Goal: Task Accomplishment & Management: Complete application form

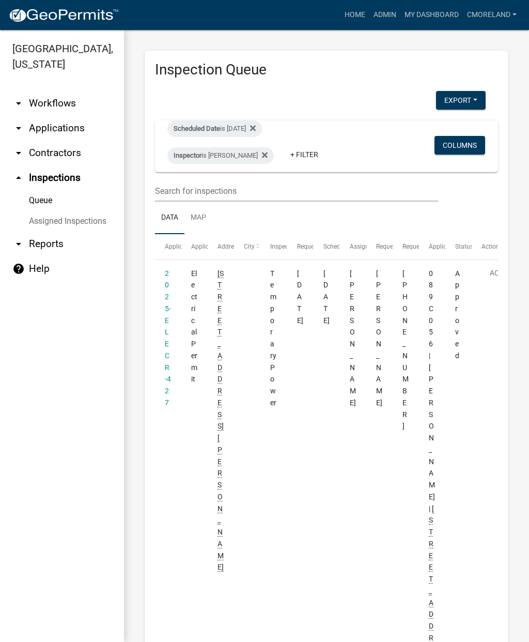
click at [256, 127] on fa-icon at bounding box center [251, 128] width 10 height 17
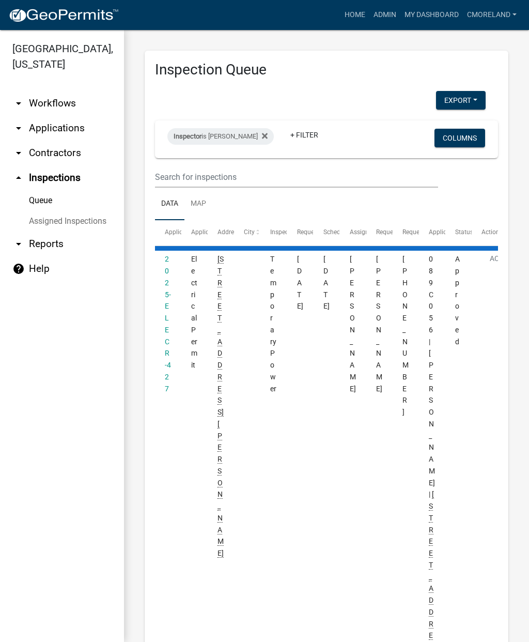
select select "2: 50"
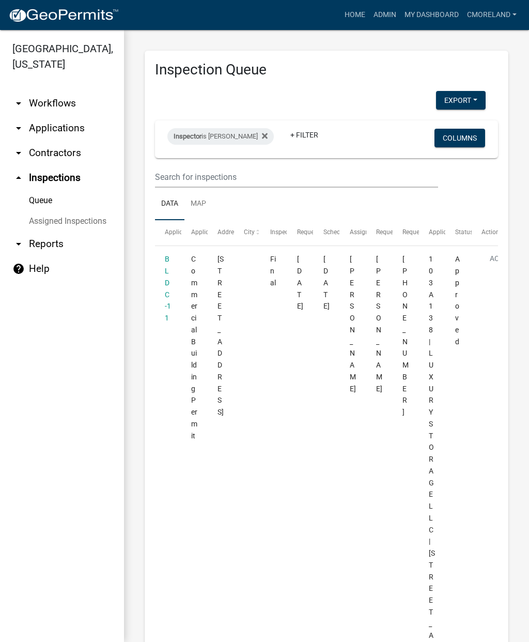
click at [248, 140] on div "Inspector is [PERSON_NAME]" at bounding box center [220, 136] width 106 height 17
click at [255, 176] on select "Select an option None [PERSON_NAME] [PERSON_NAME] [PERSON_NAME] [PERSON_NAME] […" at bounding box center [219, 185] width 103 height 21
select select "a0ea4169-8540-4a2c-b9f4-cf4c1ffdeb95"
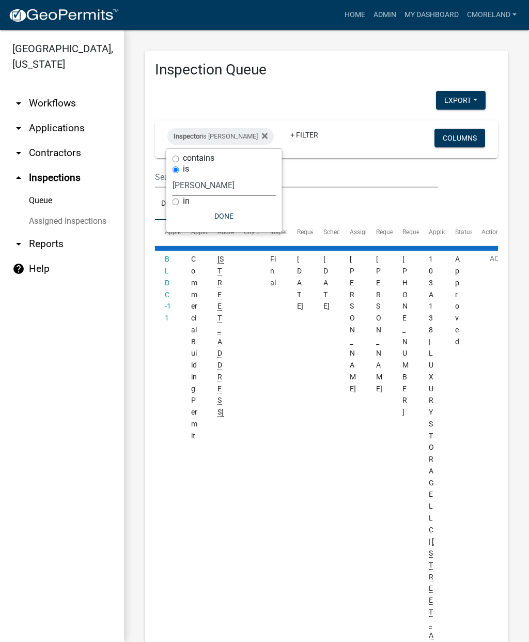
click at [232, 219] on button "Done" at bounding box center [224, 216] width 103 height 19
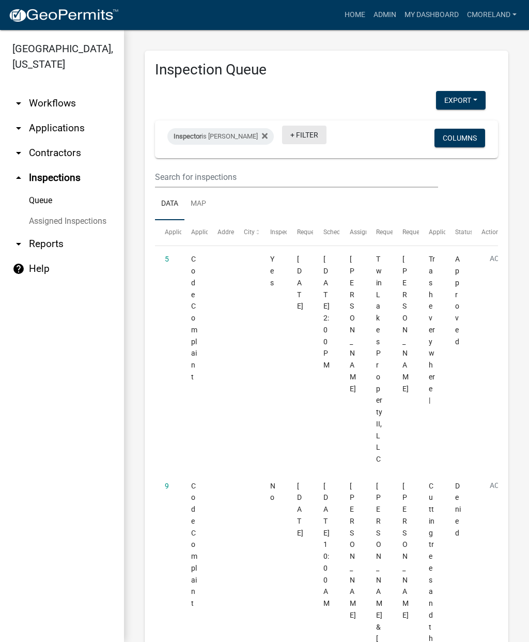
click at [321, 134] on link "+ Filter" at bounding box center [304, 135] width 44 height 19
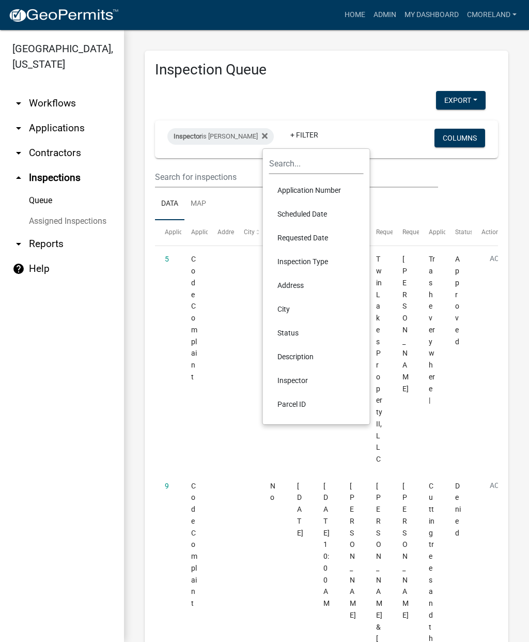
click at [325, 216] on li "Scheduled Date" at bounding box center [316, 214] width 95 height 24
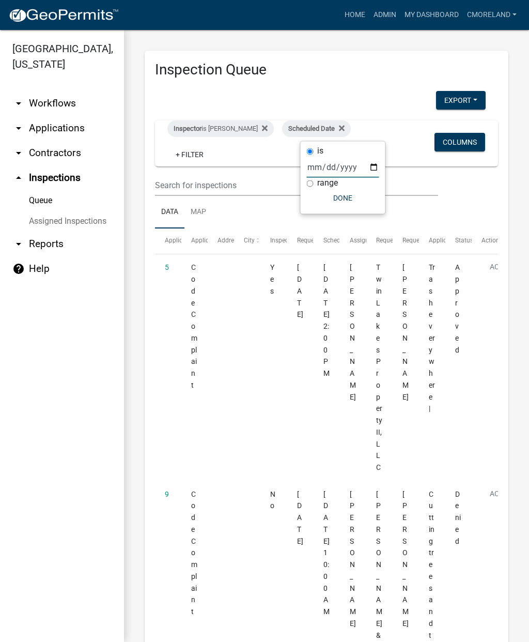
click at [334, 157] on input "date" at bounding box center [343, 167] width 72 height 21
type input "[DATE]"
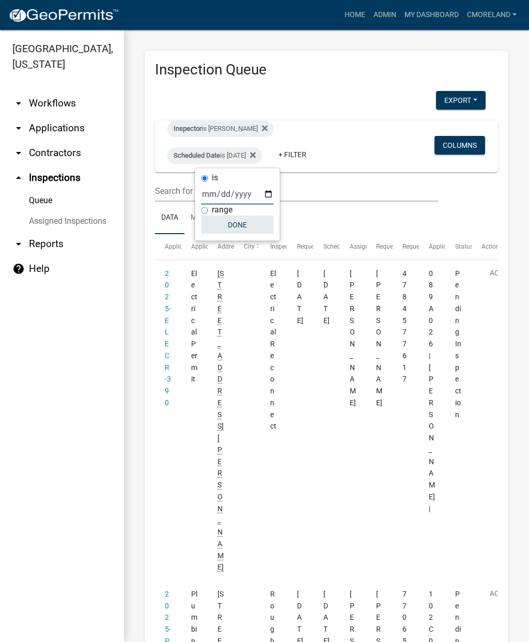
click at [242, 229] on button "Done" at bounding box center [238, 225] width 72 height 19
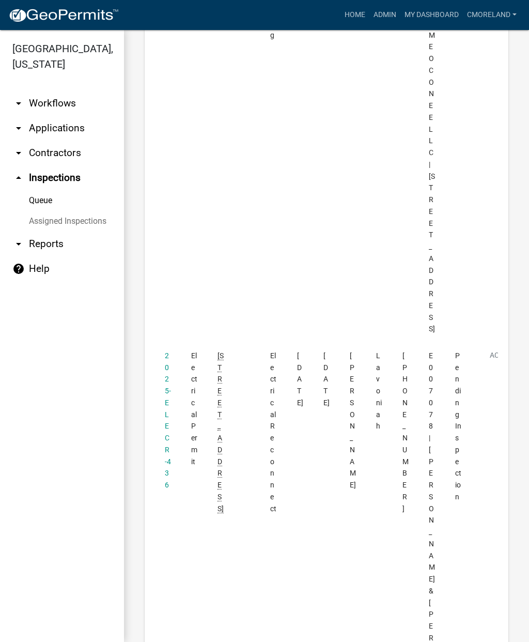
scroll to position [1321, 0]
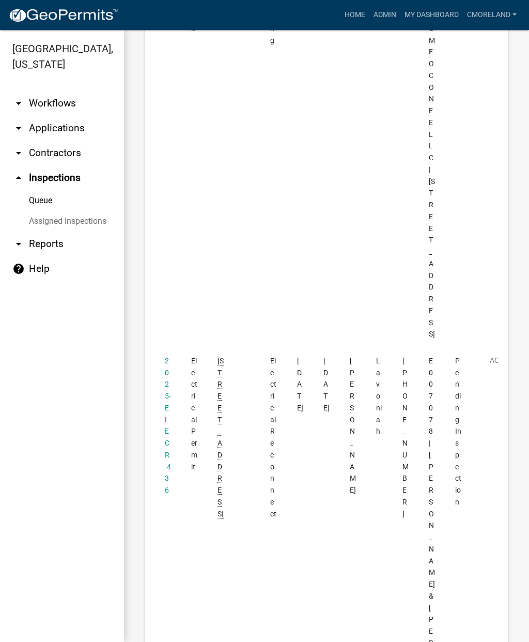
click at [166, 357] on link "2025-ELECR-436" at bounding box center [168, 426] width 6 height 138
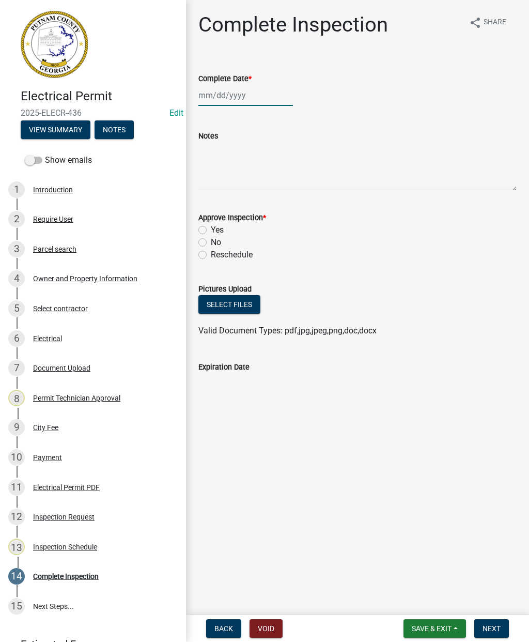
click at [232, 94] on div at bounding box center [246, 95] width 95 height 21
select select "8"
select select "2025"
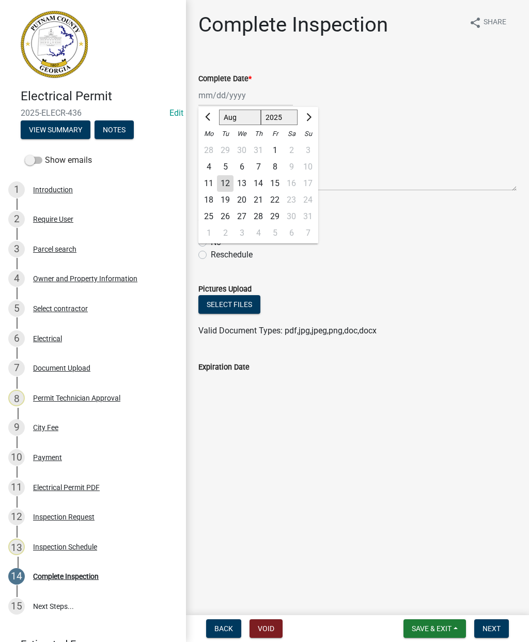
click at [225, 184] on div "12" at bounding box center [225, 183] width 17 height 17
type input "[DATE]"
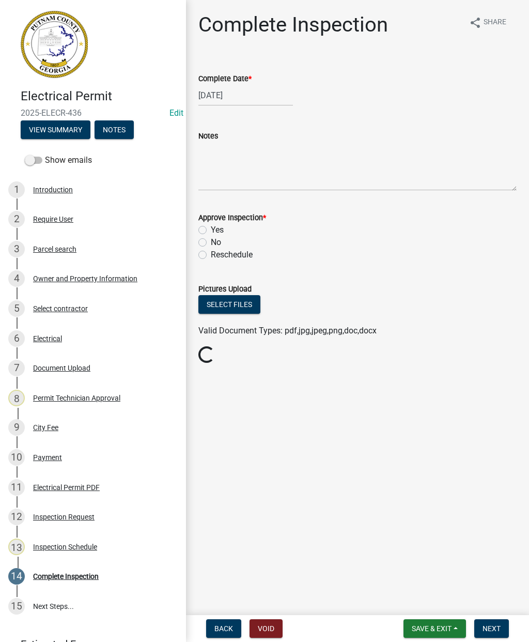
click at [211, 230] on label "Yes" at bounding box center [217, 230] width 13 height 12
click at [211, 230] on input "Yes" at bounding box center [214, 227] width 7 height 7
radio input "true"
click at [492, 629] on span "Next" at bounding box center [492, 628] width 18 height 8
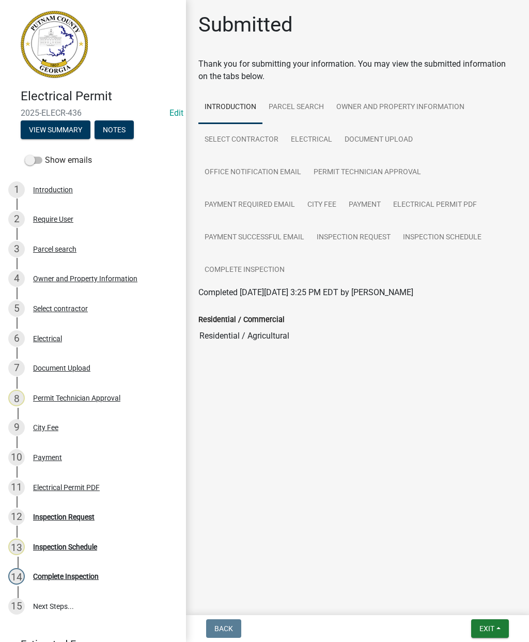
click at [498, 620] on button "Exit" at bounding box center [490, 628] width 38 height 19
click at [480, 600] on button "Save & Exit" at bounding box center [468, 601] width 83 height 25
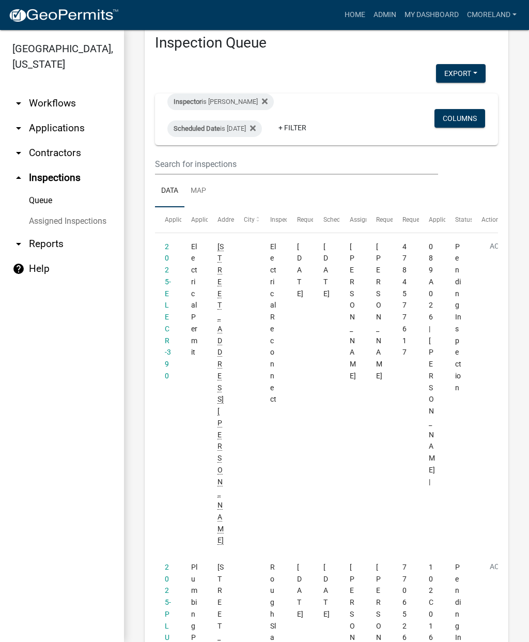
scroll to position [37, 0]
